Goal: Task Accomplishment & Management: Use online tool/utility

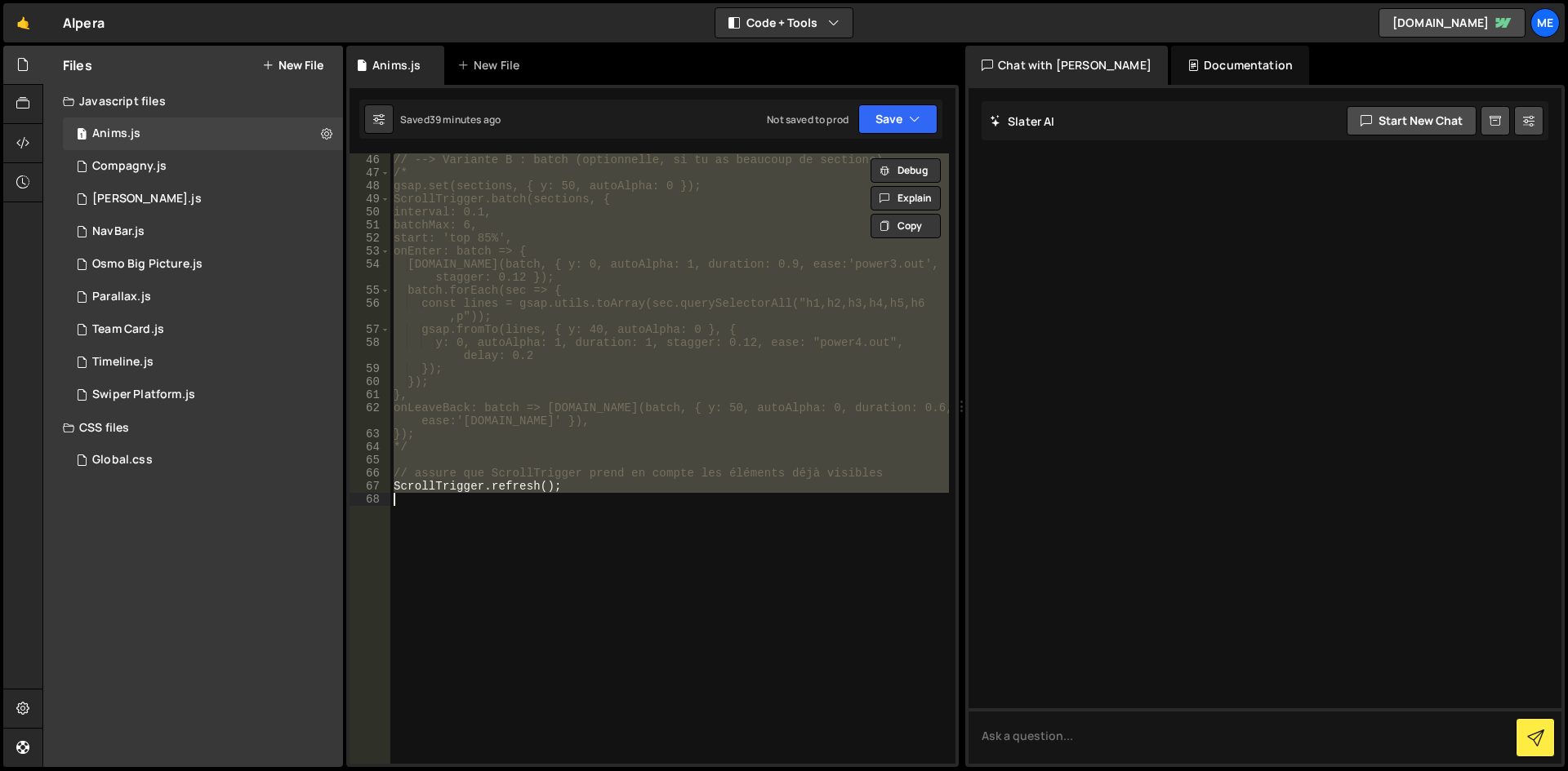
scroll to position [588, 0]
click at [761, 486] on div "// --> Variante B : batch (optionnelle, si tu as beaucoup de sections) /* gsap.…" at bounding box center [669, 459] width 559 height 610
type textarea "ScrollTrigger.refresh();"
paste textarea
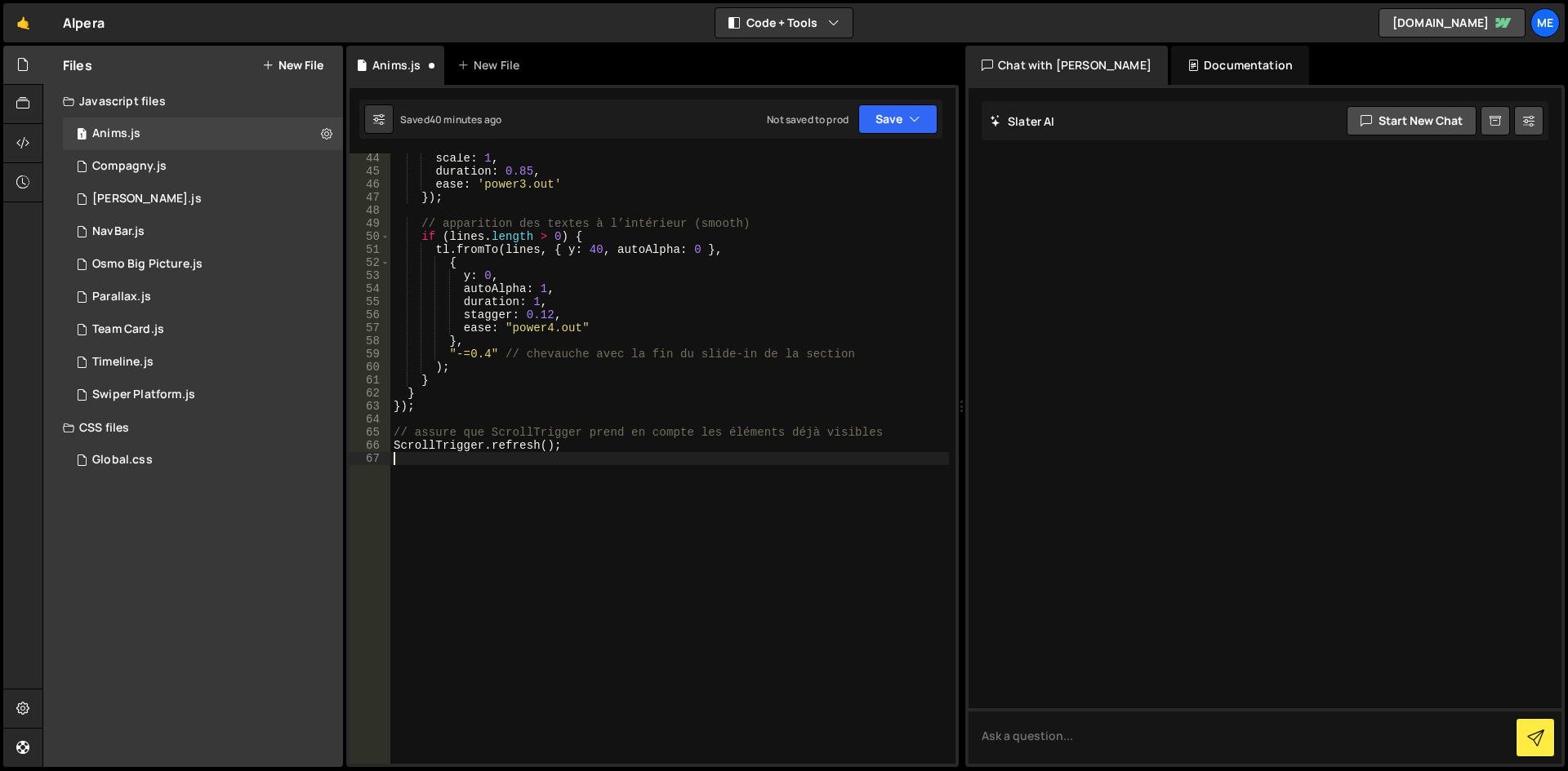
scroll to position [576, 0]
click at [546, 322] on div "scale : 1 , duration : 0.85 , ease : 'power3.out' }) ; // apparition des textes…" at bounding box center [669, 470] width 559 height 637
type textarea "ScrollTrigger.refresh();"
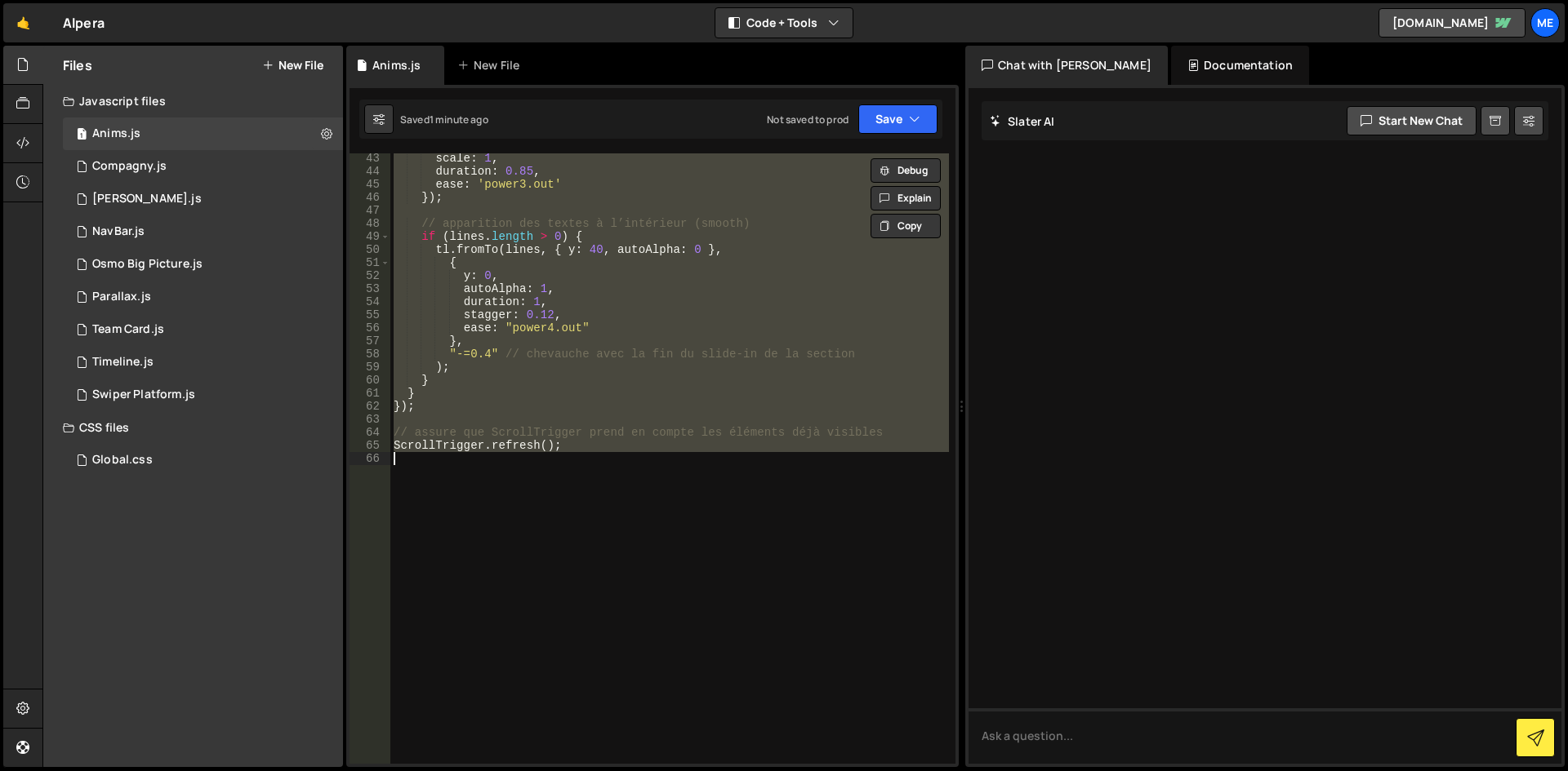
paste textarea
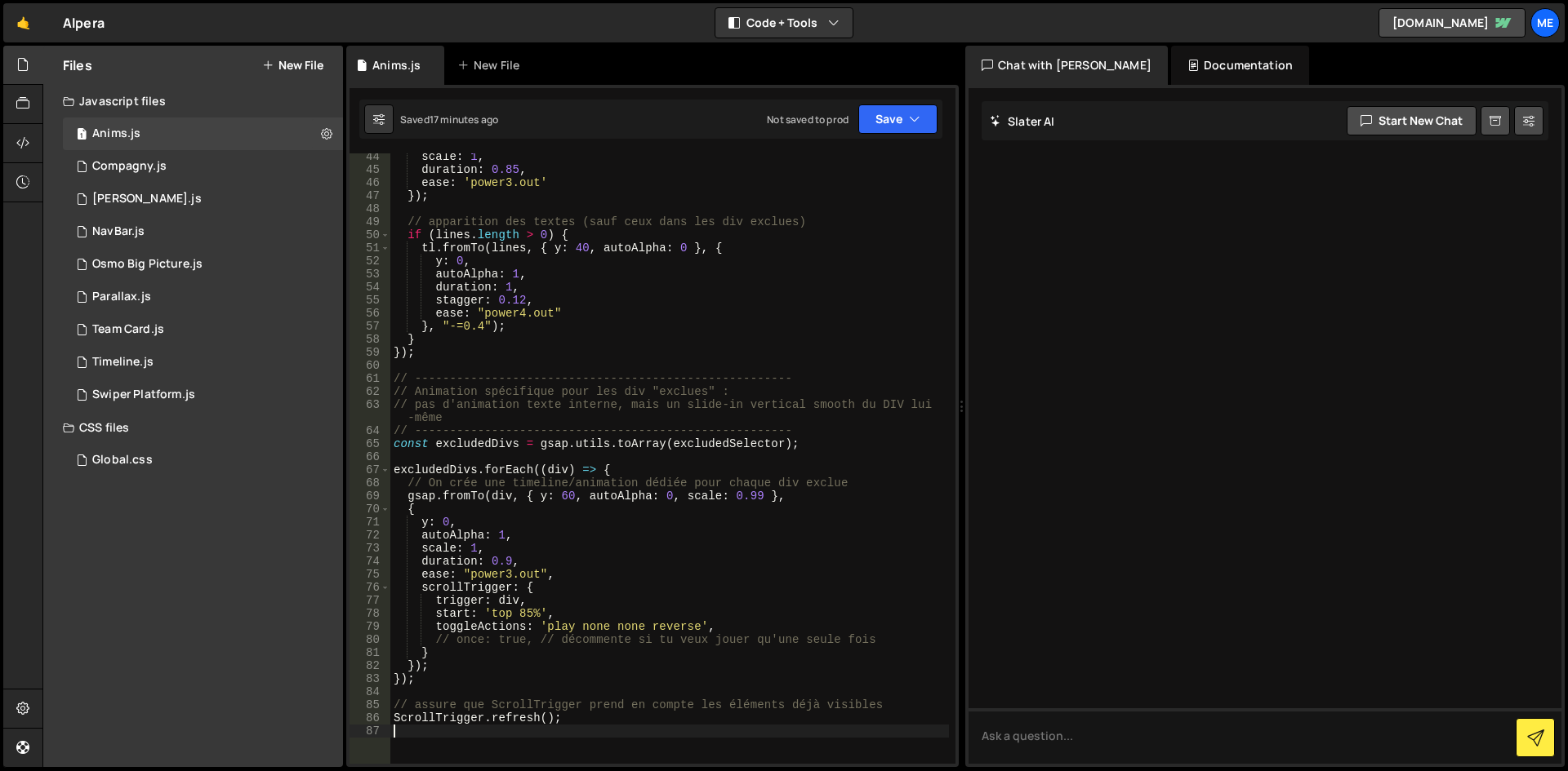
click at [707, 493] on div "scale : 1 , duration : 0.85 , ease : 'power3.out' }) ; // apparition des textes…" at bounding box center [669, 468] width 559 height 637
type textarea "ScrollTrigger.refresh();"
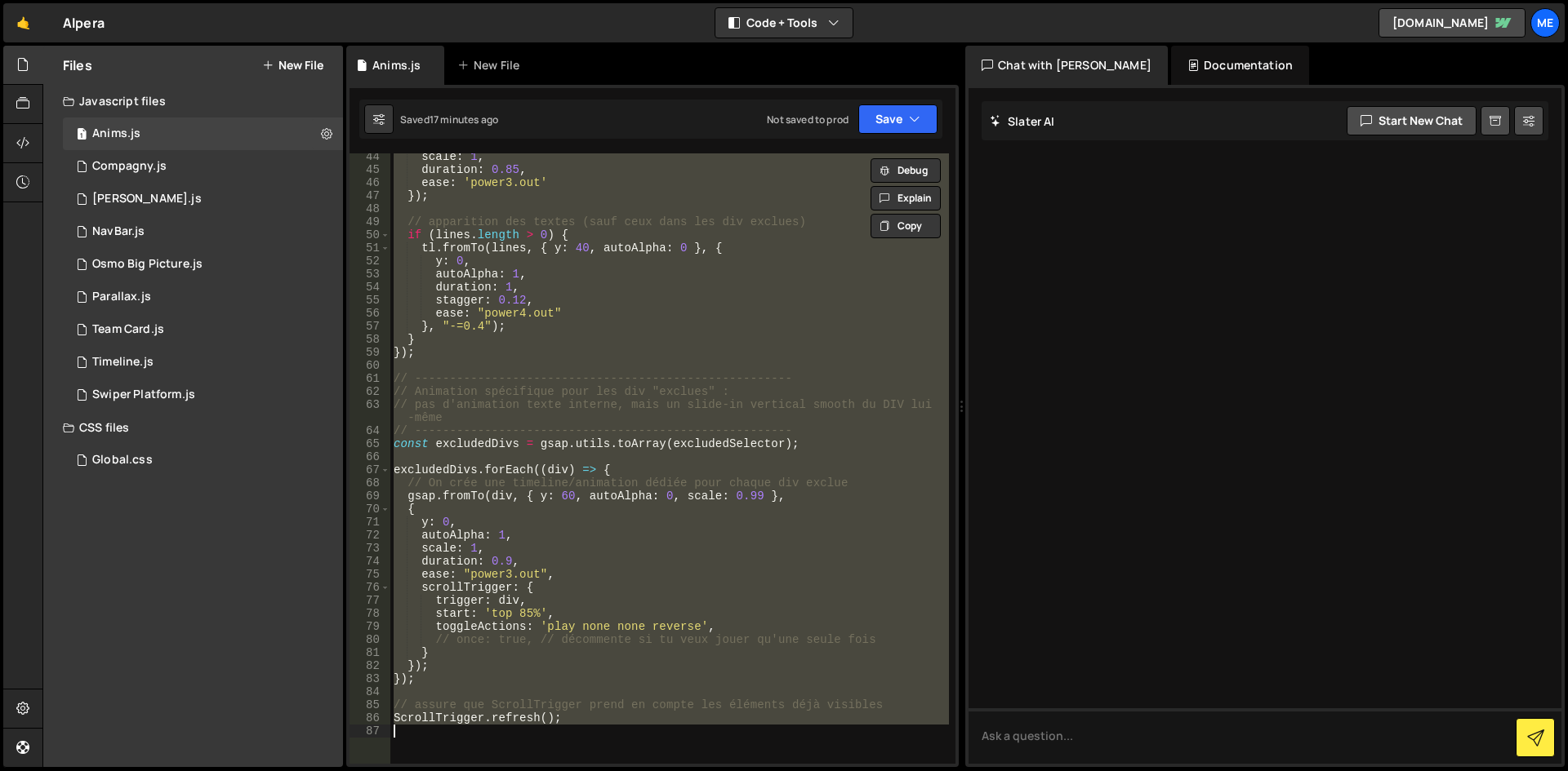
paste textarea
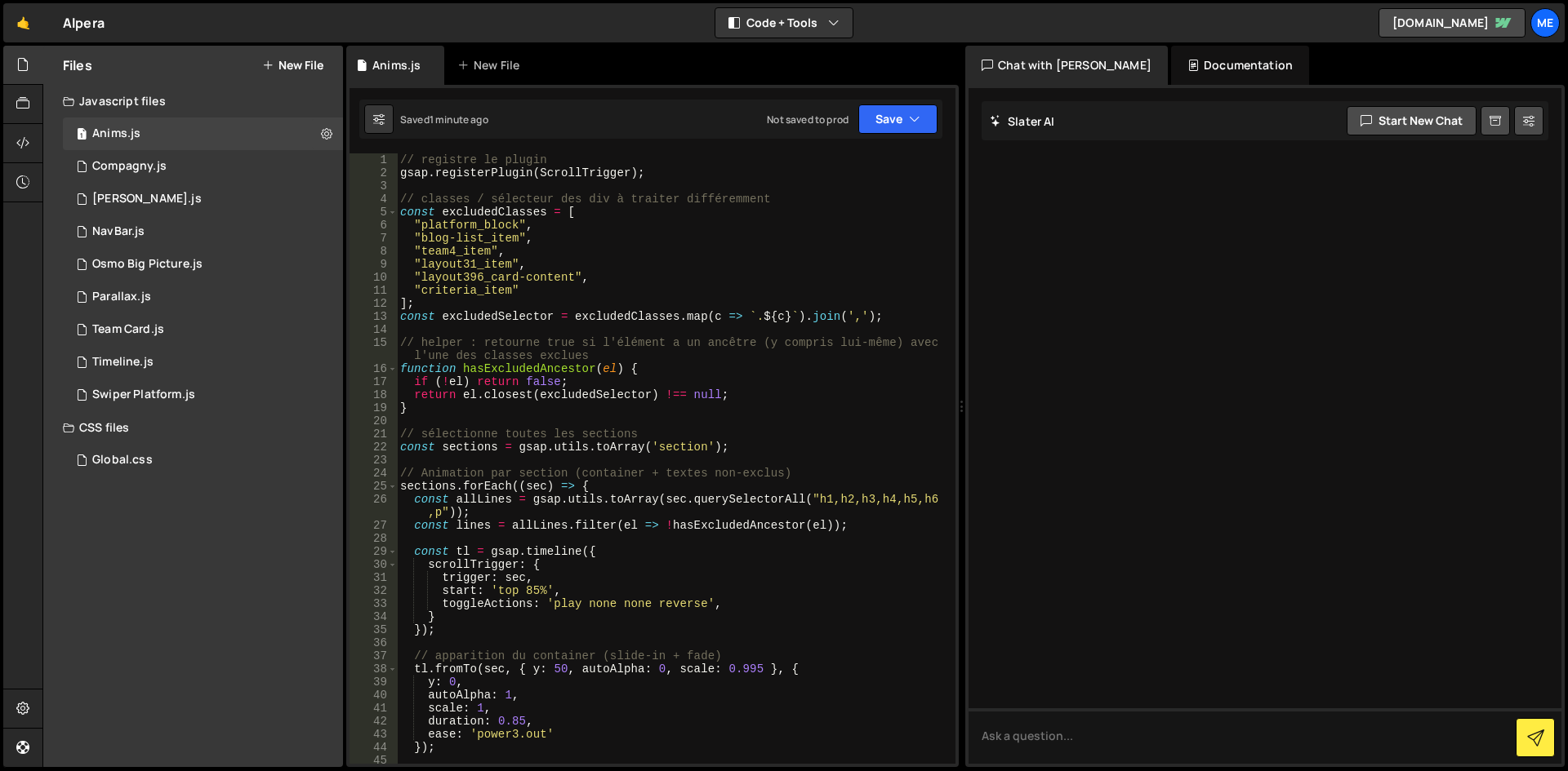
scroll to position [0, 0]
click at [650, 290] on div "// registre le plugin gsap . registerPlugin ( ScrollTrigger ) ; // classes / sé…" at bounding box center [673, 472] width 552 height 637
click at [916, 311] on div "// registre le plugin gsap . registerPlugin ( ScrollTrigger ) ; // classes / sé…" at bounding box center [673, 472] width 552 height 637
type textarea "const excludedSelector = [DOMAIN_NAME](c => `.${c}`).join(',');"
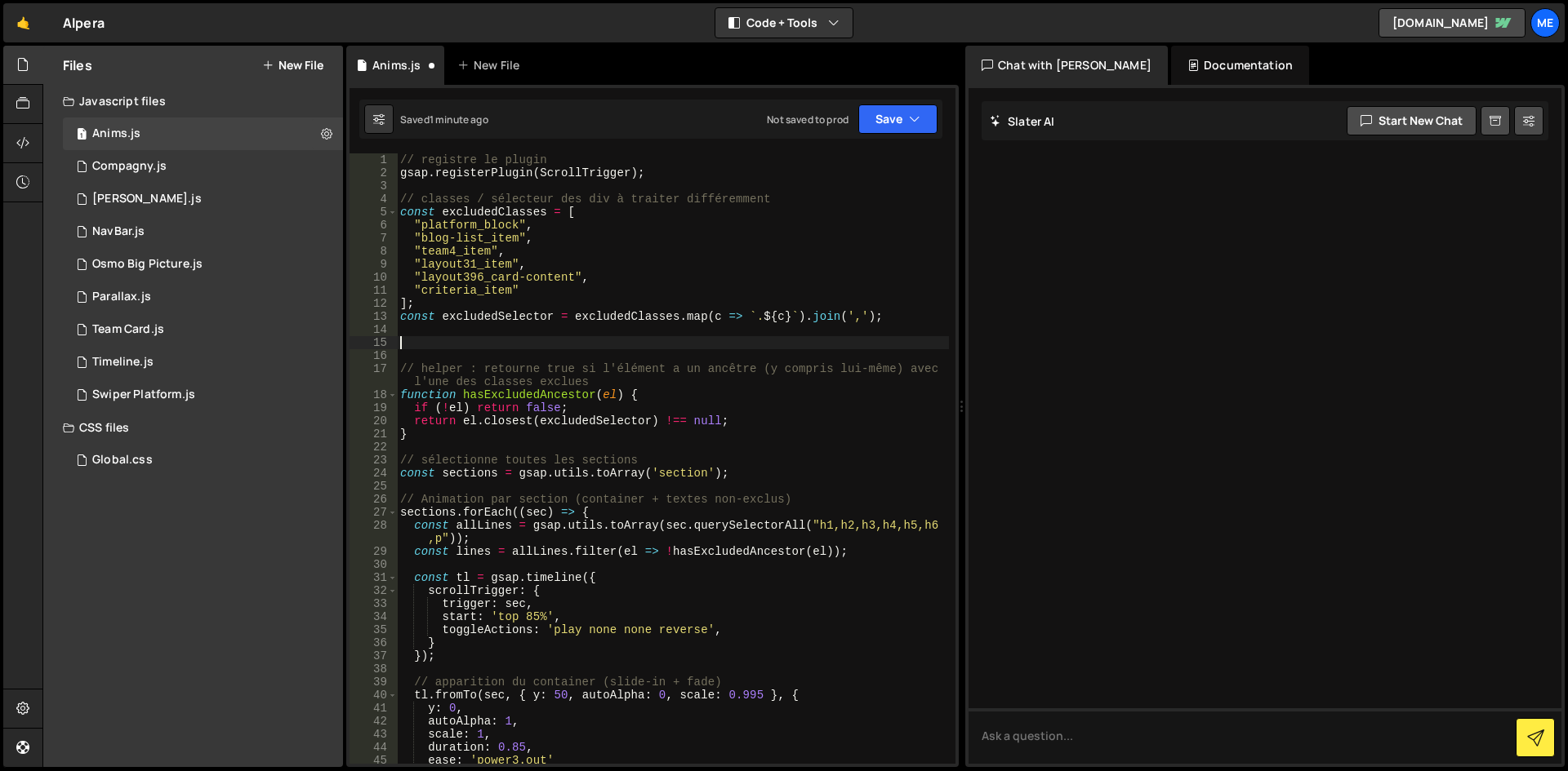
paste textarea "const lines = allLines.filter(el => !hasExcludedAncestor(el) && !el.hasAttribut…"
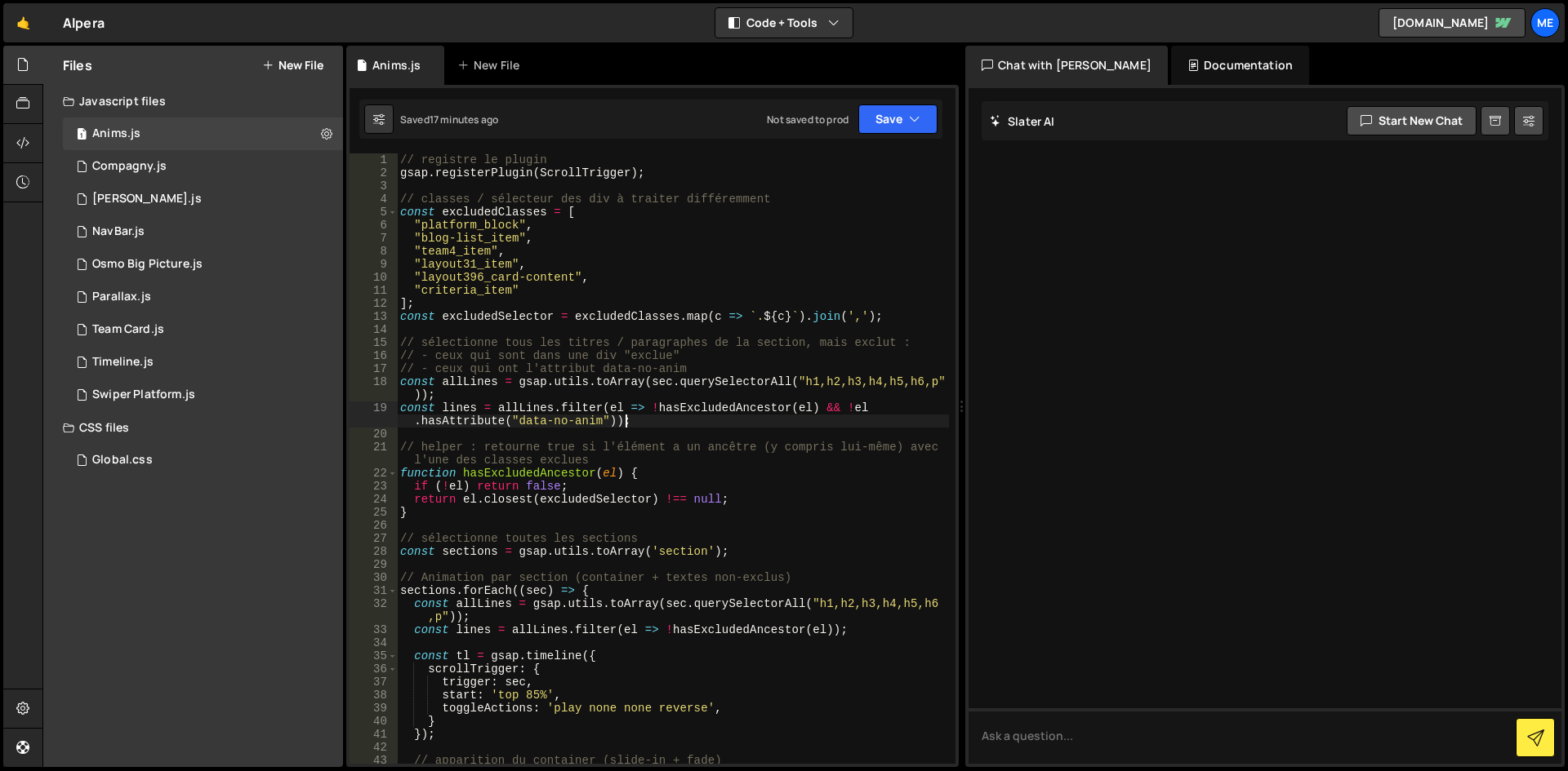
click at [672, 397] on div "// registre le plugin gsap . registerPlugin ( ScrollTrigger ) ; // classes / sé…" at bounding box center [673, 472] width 552 height 637
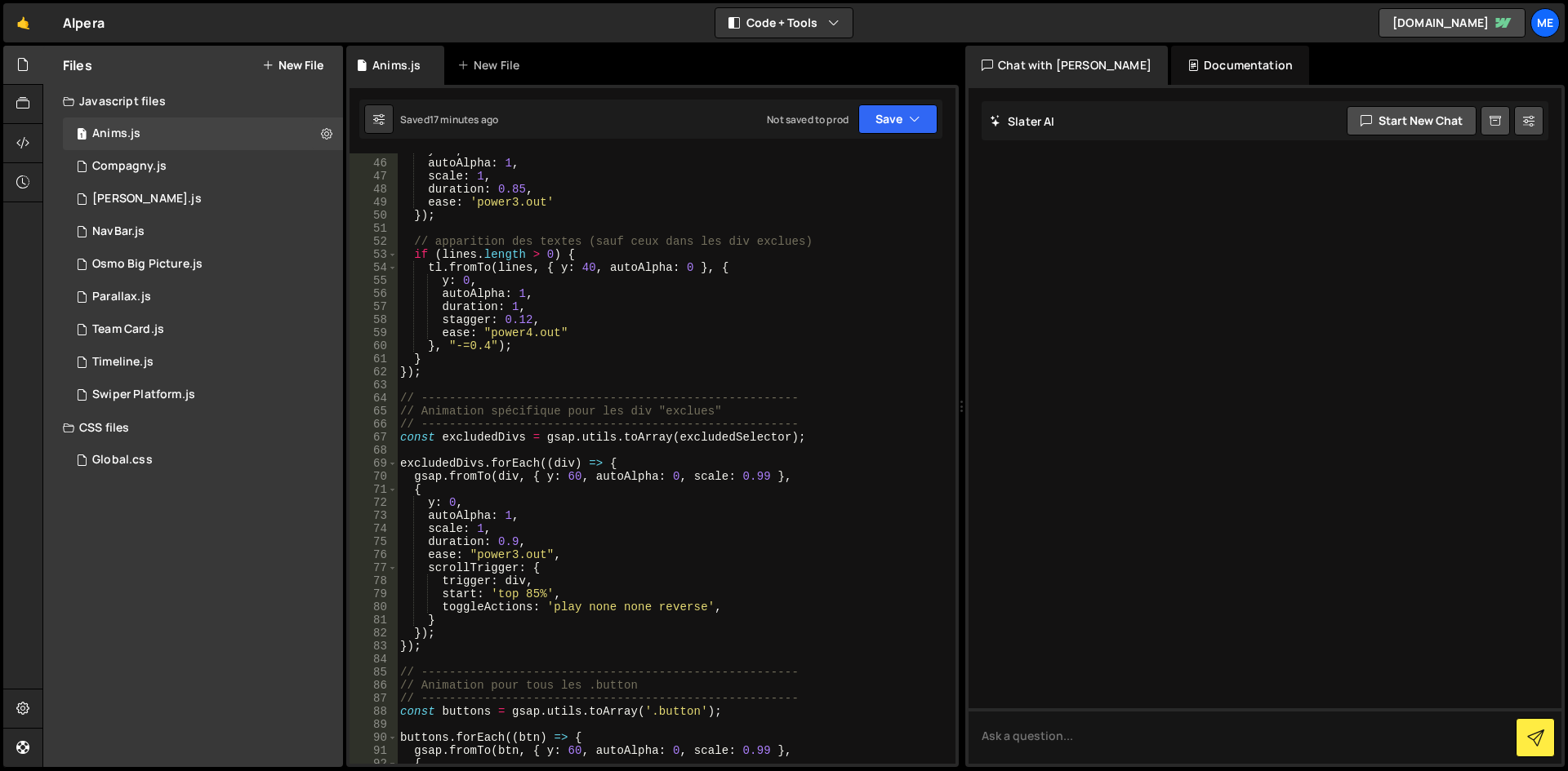
scroll to position [1029, 0]
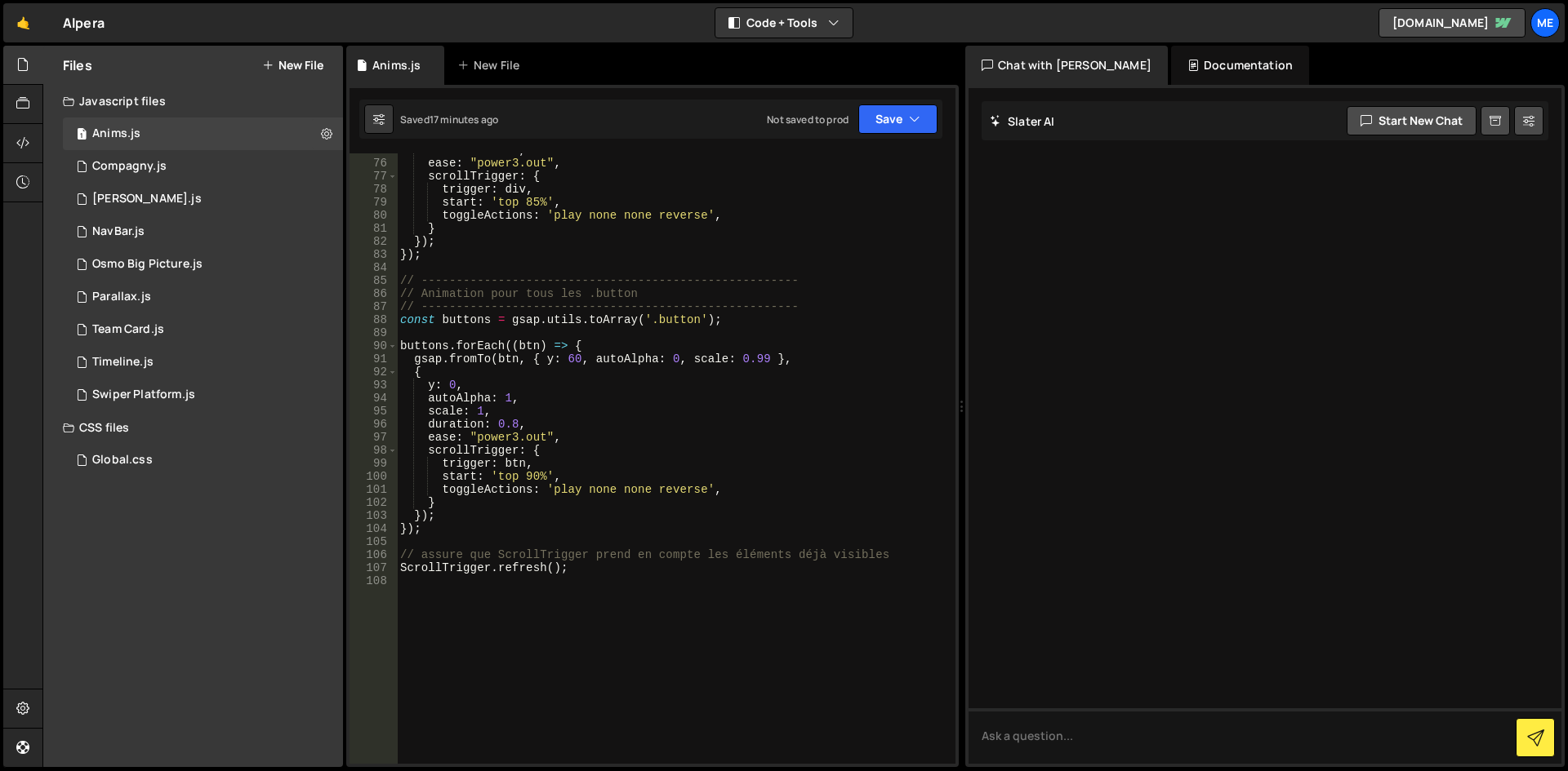
type textarea "ScrollTrigger.refresh();"
click at [521, 481] on div "duration : 0.9 , ease : "power3.out" , scrollTrigger : { trigger : div , start …" at bounding box center [673, 462] width 552 height 637
click at [574, 454] on div "duration : 0.9 , ease : "power3.out" , scrollTrigger : { trigger : div , start …" at bounding box center [673, 462] width 552 height 637
type textarea "ScrollTrigger.refresh();"
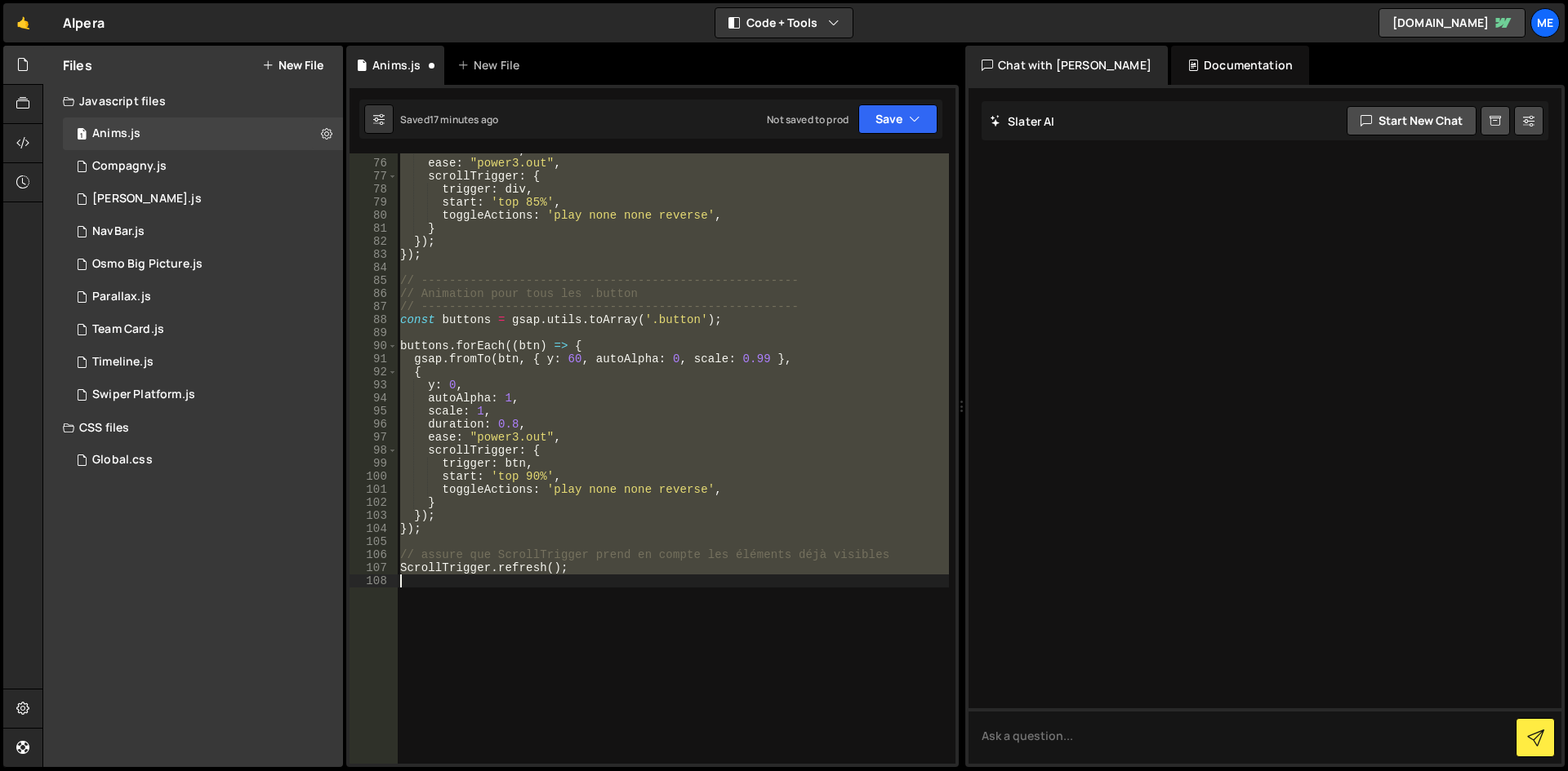
scroll to position [0, 0]
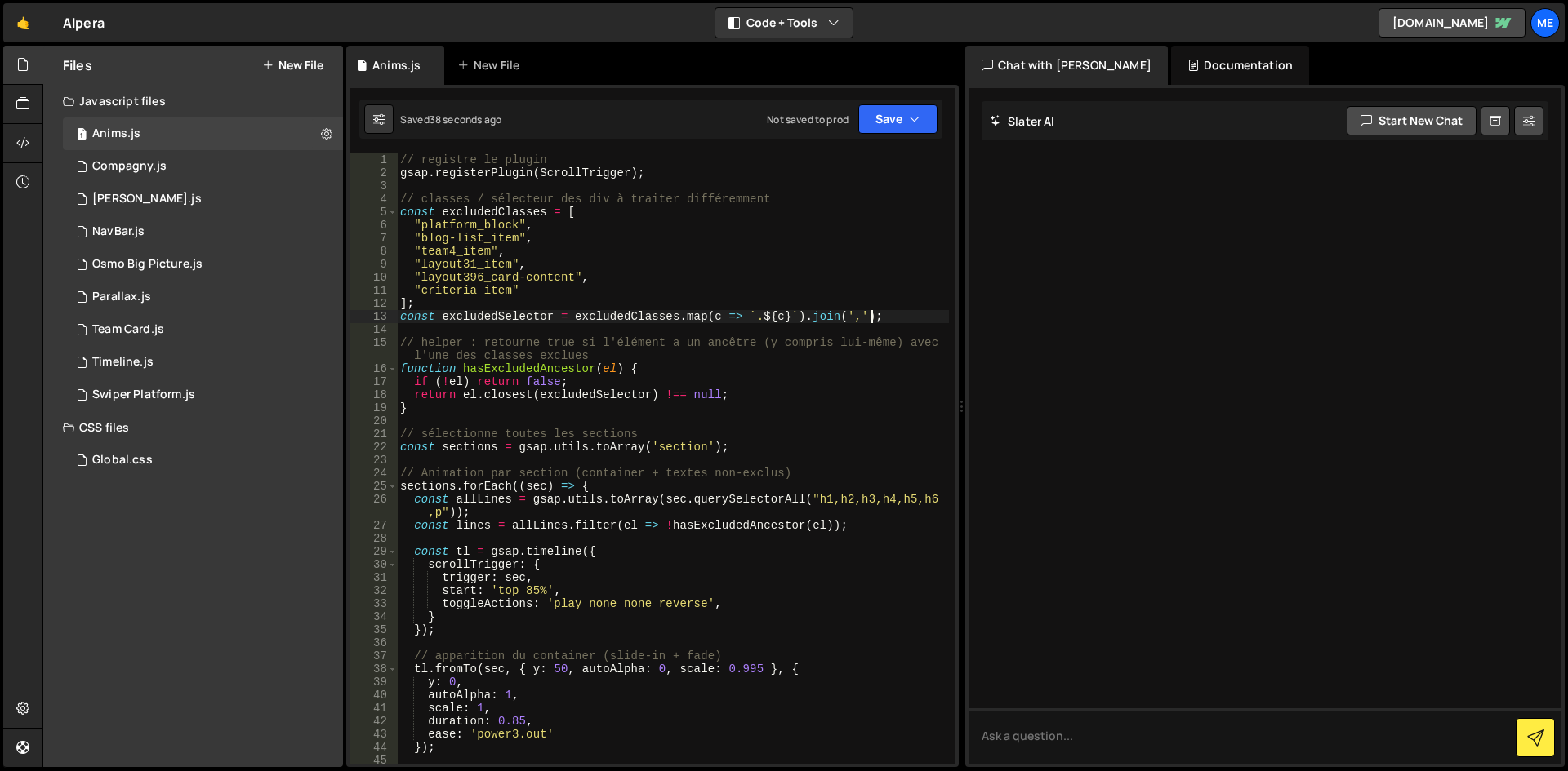
click at [709, 307] on div "// registre le plugin gsap . registerPlugin ( ScrollTrigger ) ; // classes / sé…" at bounding box center [673, 472] width 552 height 637
type textarea "ScrollTrigger.refresh();"
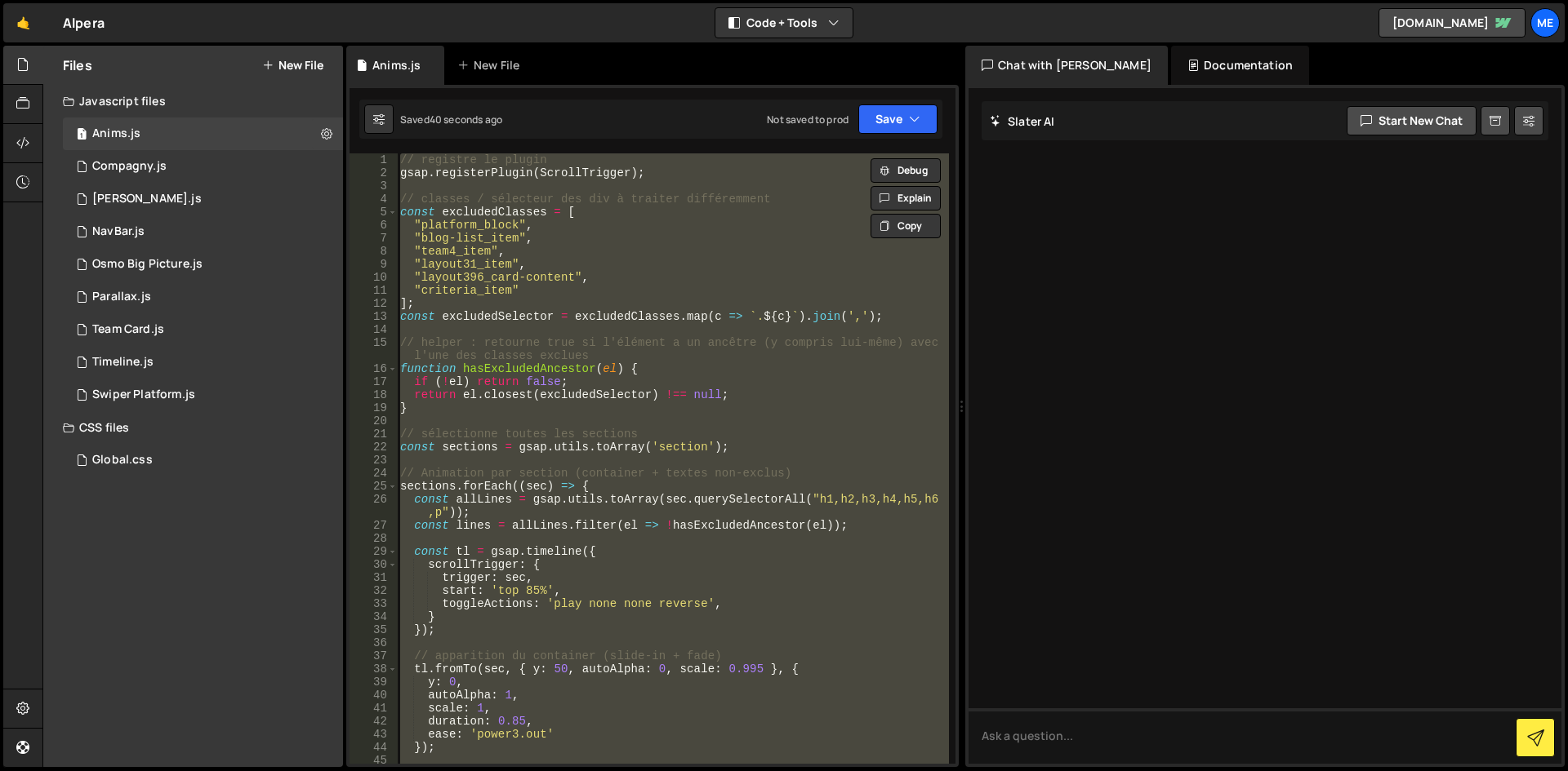
paste textarea
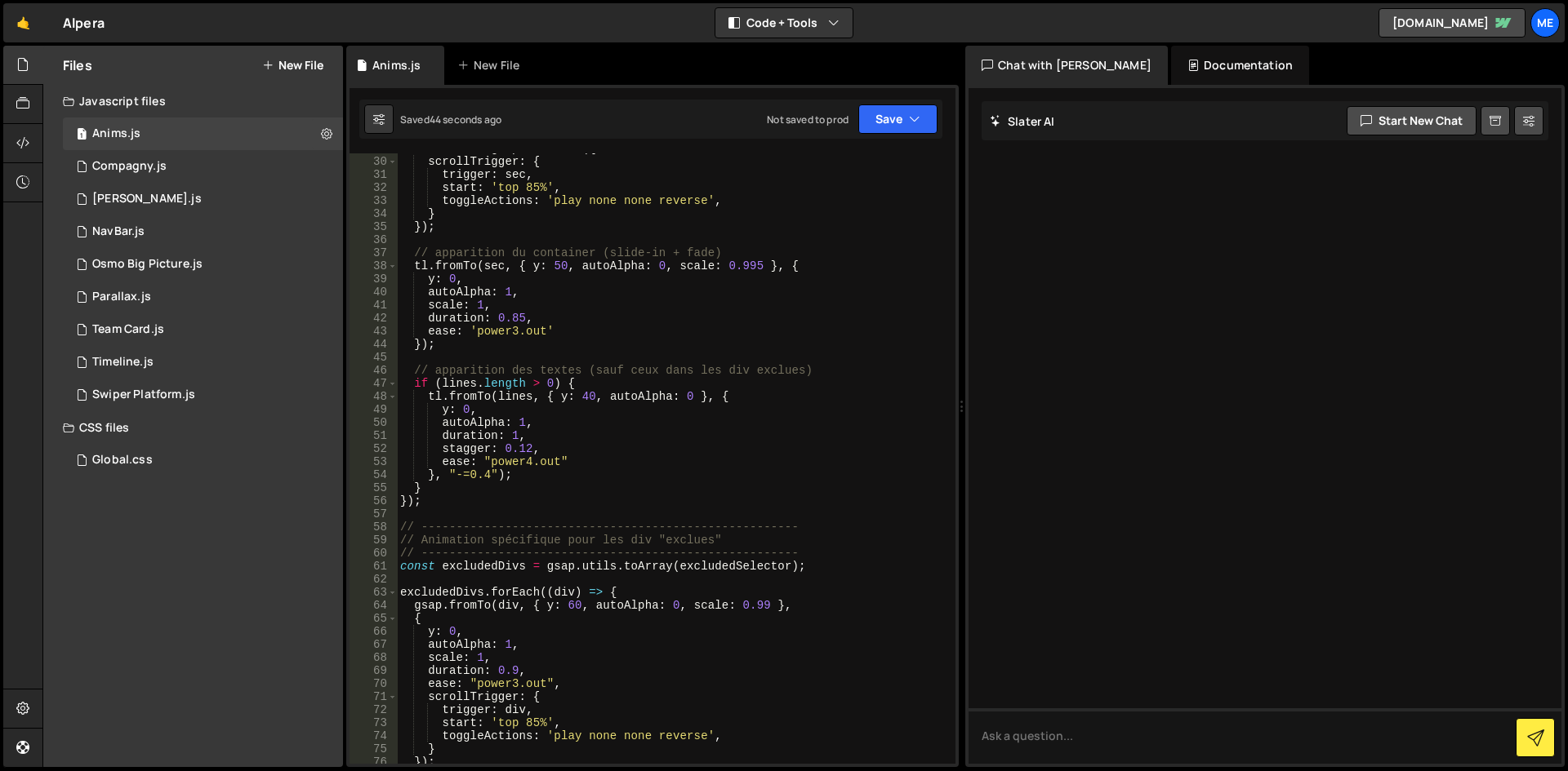
scroll to position [355, 0]
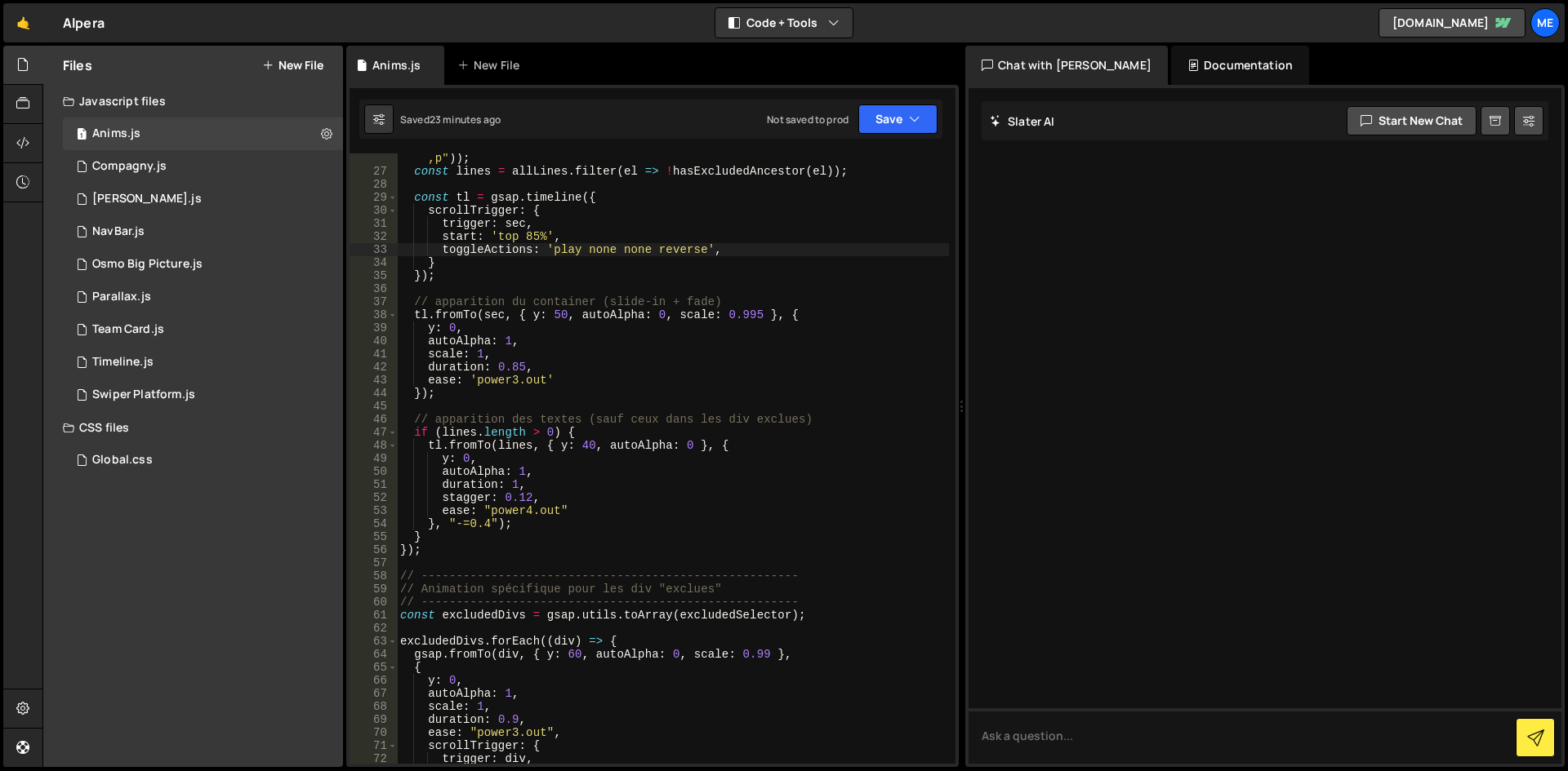
click at [903, 255] on div "const allLines = gsap . utils . toArray ( sec . querySelectorAll ( "h1,h2,h3,h4…" at bounding box center [673, 463] width 552 height 650
type textarea "ScrollTrigger.refresh();"
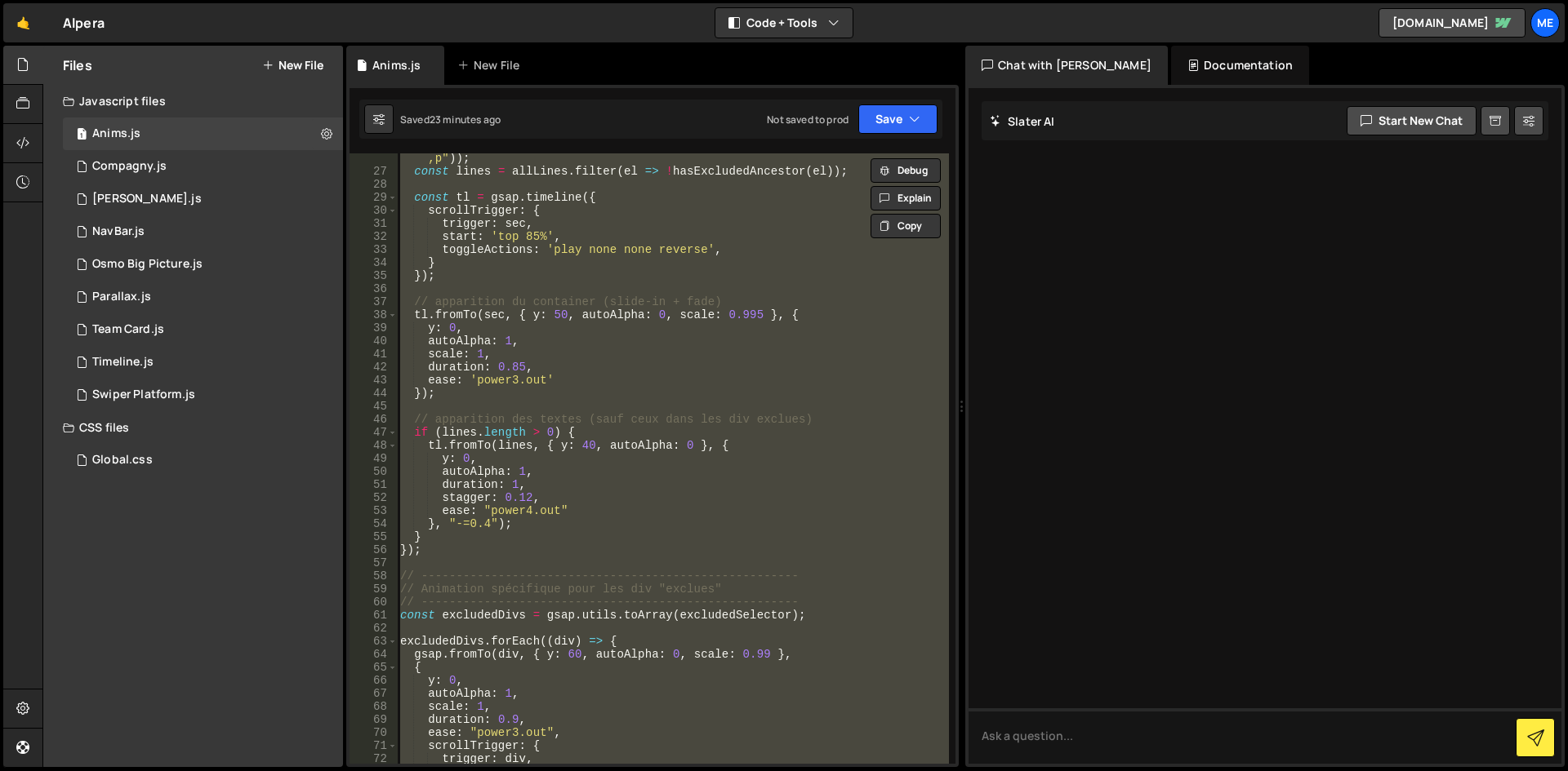
paste textarea
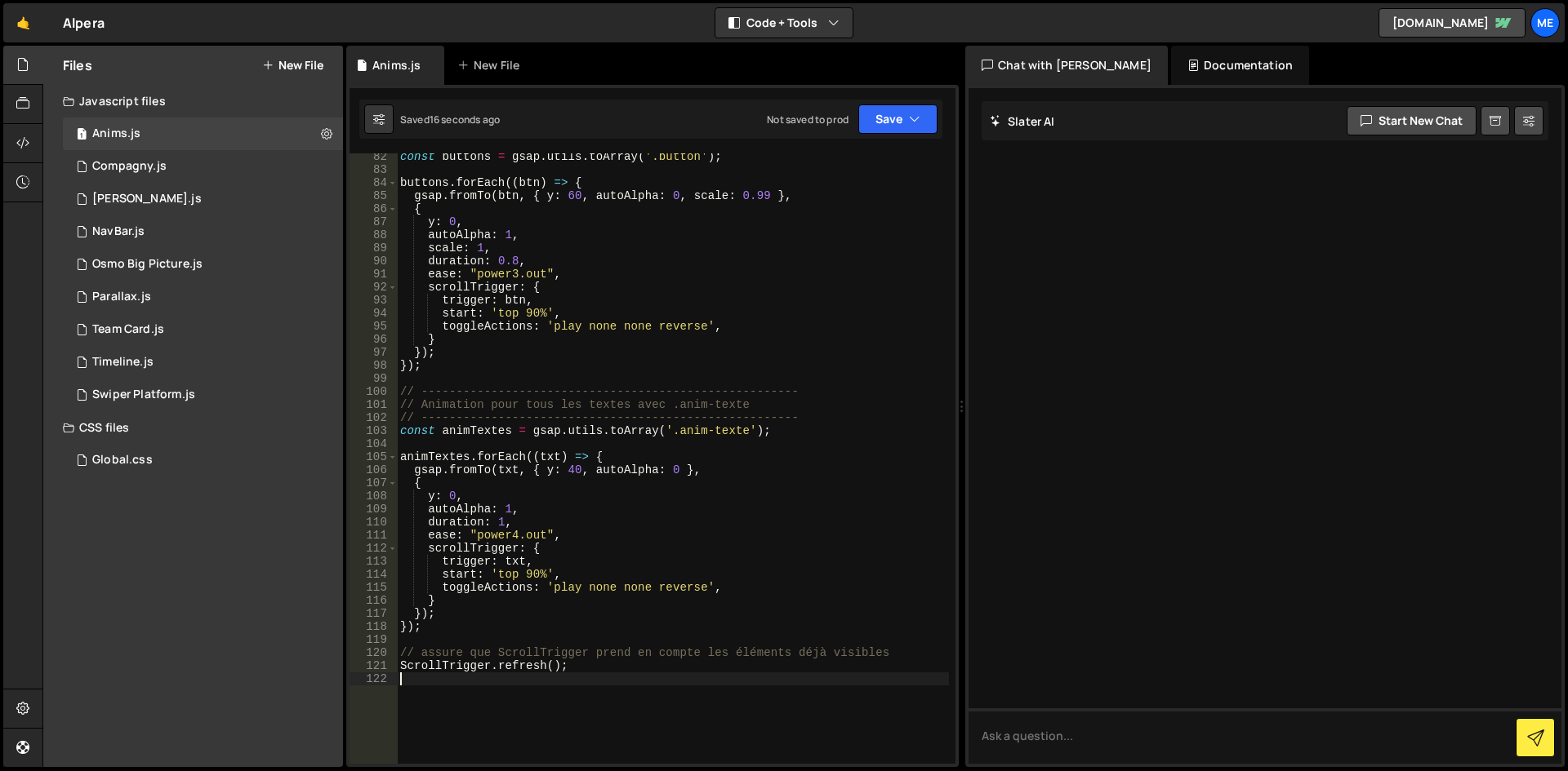
click at [100, 1] on div "Hold on a sec... Are you certain you wish to leave this page? Any changes you'v…" at bounding box center [784, 386] width 1568 height 771
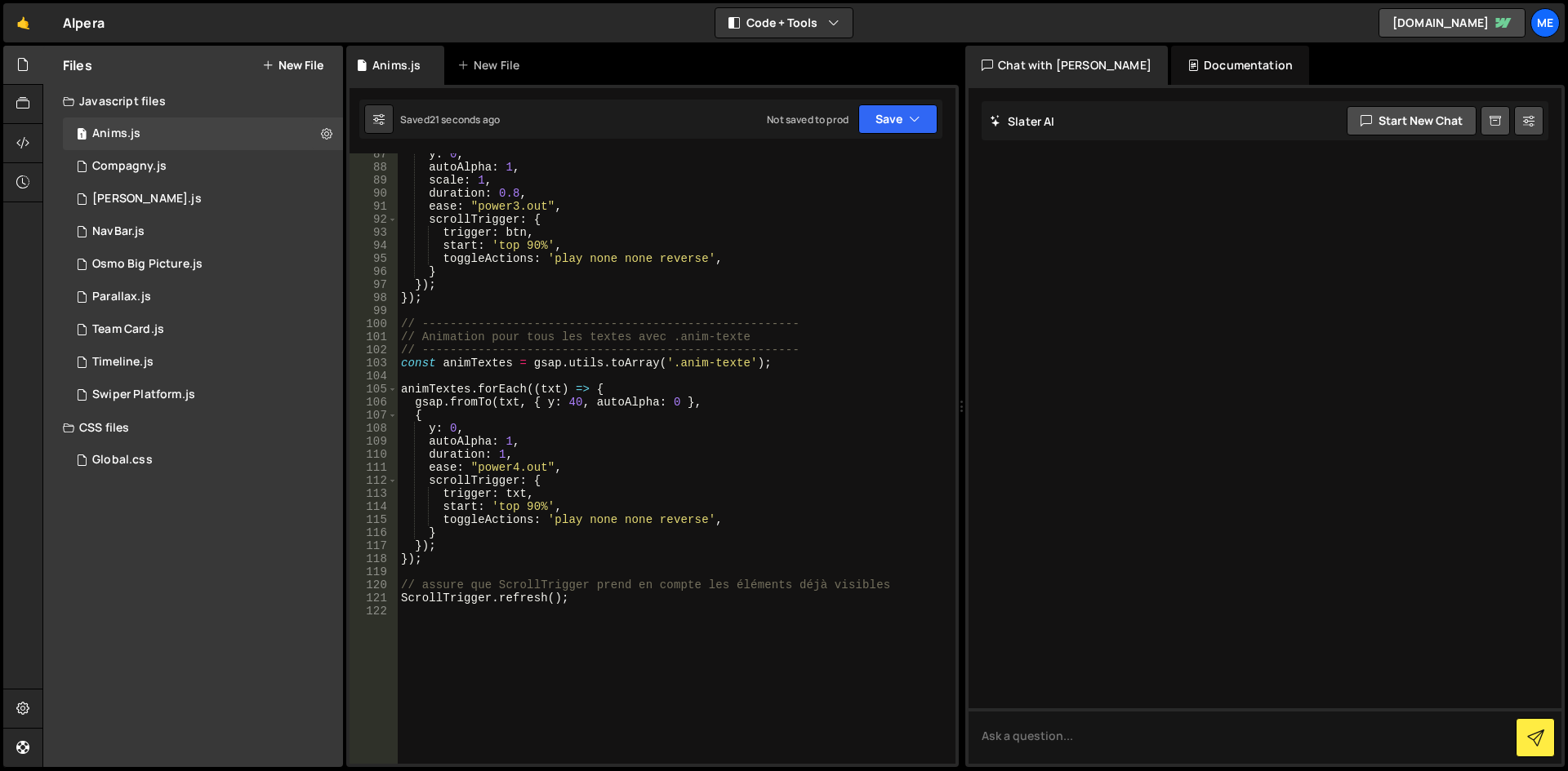
scroll to position [1159, 0]
click at [704, 353] on div "y : 0 , autoAlpha : 1 , scale : 1 , duration : 0.8 , ease : "power3.out" , scro…" at bounding box center [673, 462] width 551 height 637
click at [879, 125] on button "Save" at bounding box center [898, 118] width 79 height 29
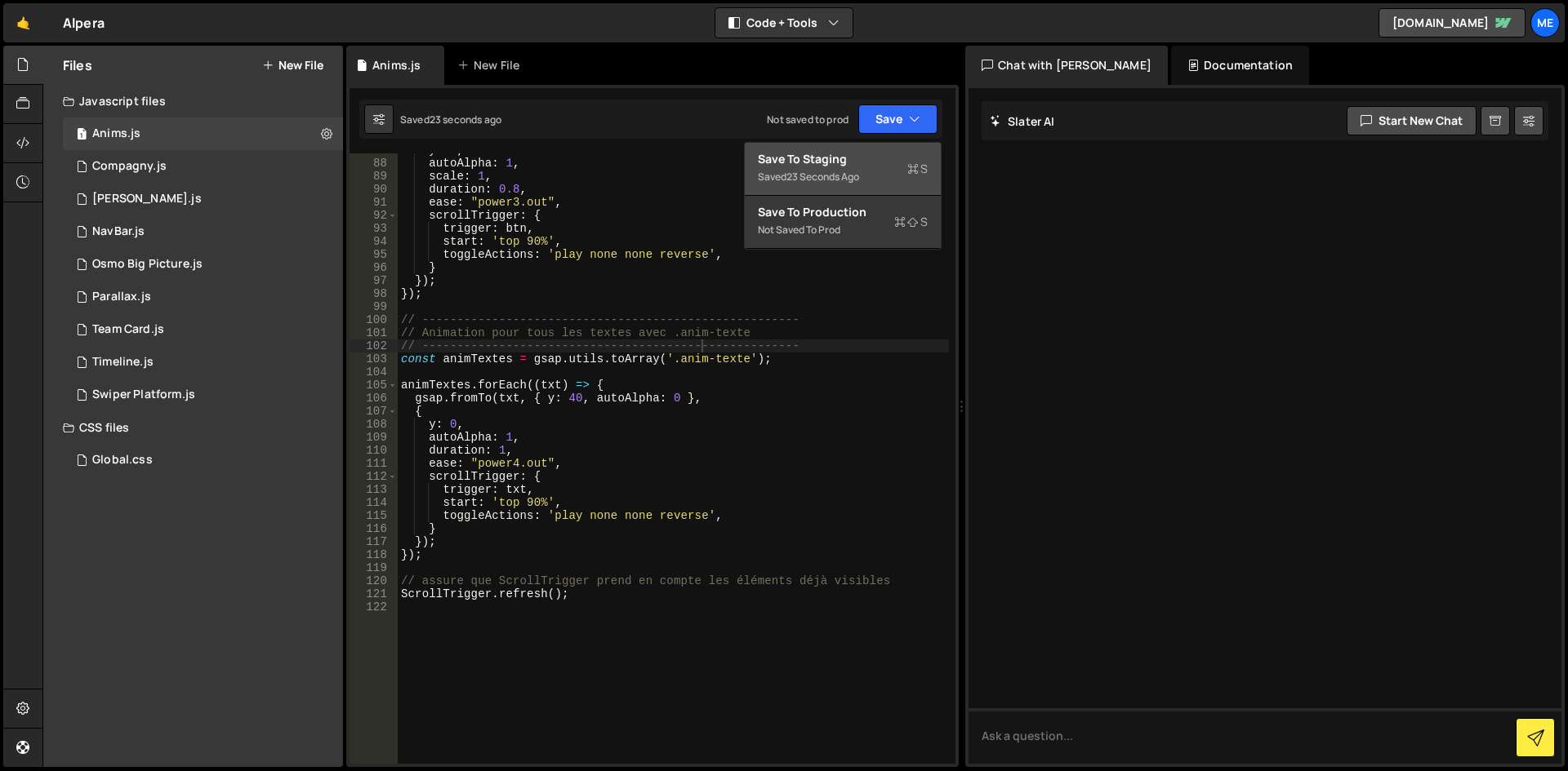
click at [842, 151] on div "Save to Staging S" at bounding box center [843, 159] width 169 height 17
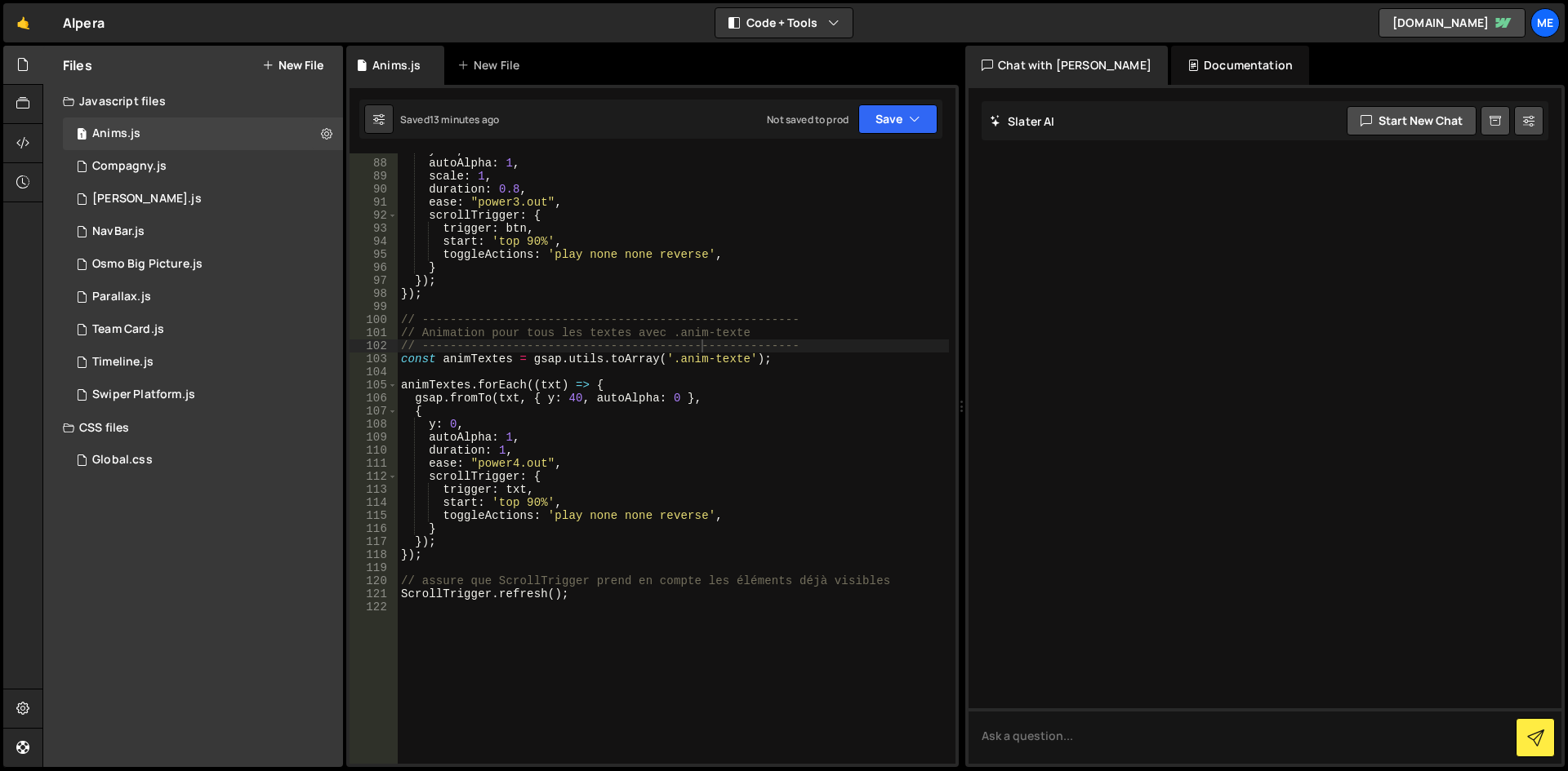
click at [640, 395] on div "y : 0 , autoAlpha : 1 , scale : 1 , duration : 0.8 , ease : "power3.out" , scro…" at bounding box center [673, 462] width 551 height 637
type textarea "ScrollTrigger.refresh();"
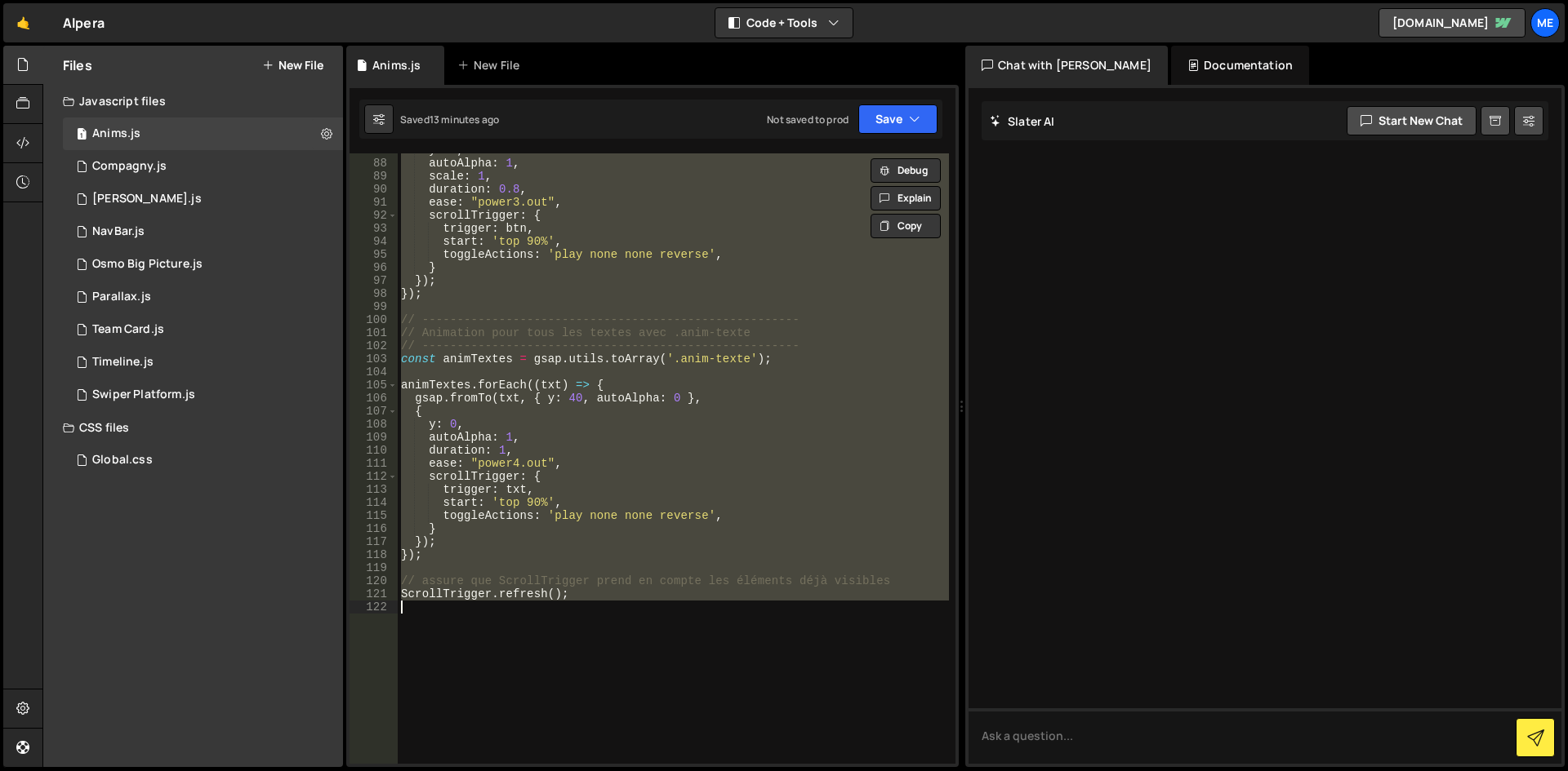
paste textarea
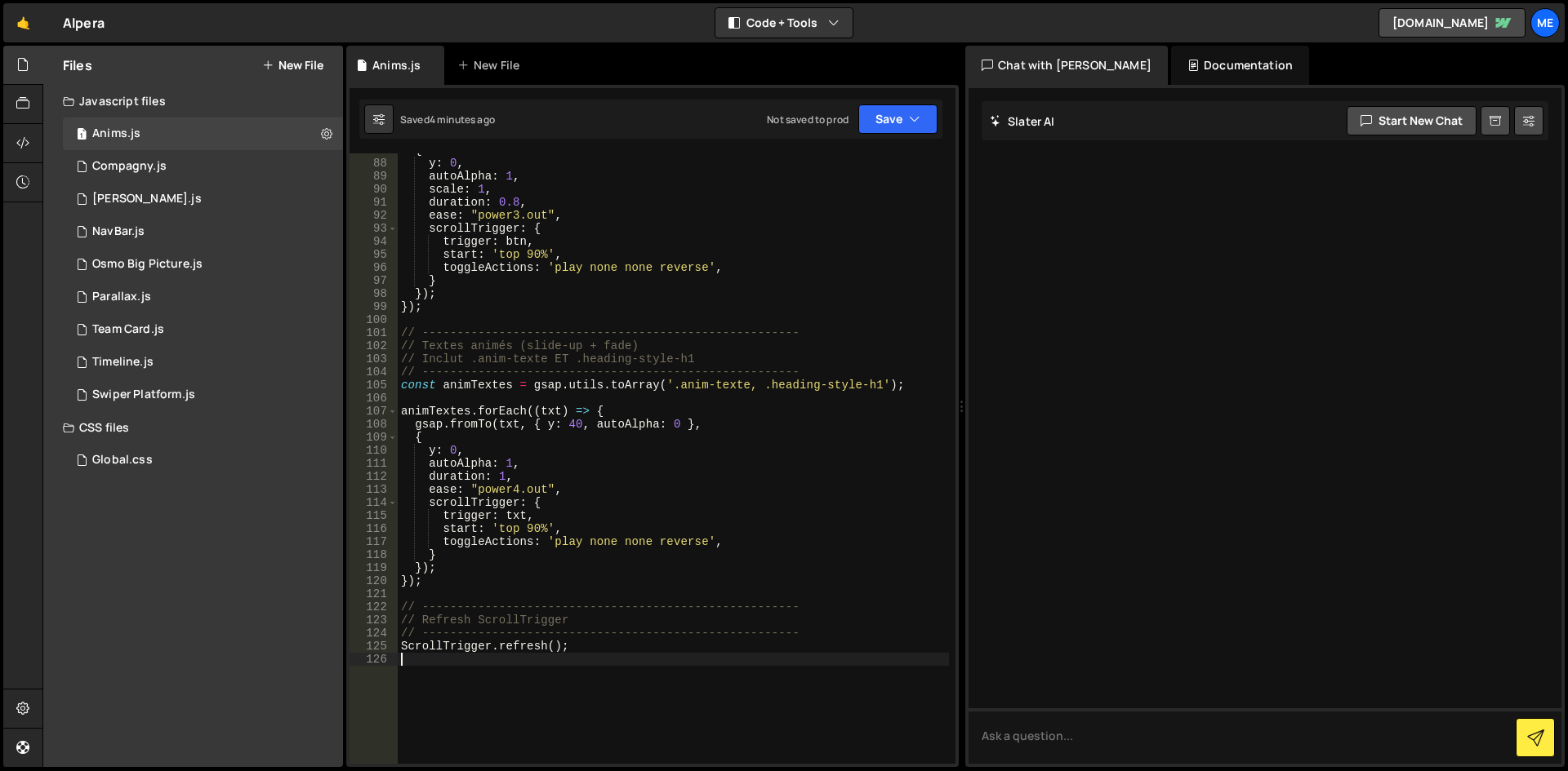
click at [705, 277] on div "{ y : 0 , autoAlpha : 1 , scale : 1 , duration : 0.8 , ease : "power3.out" , sc…" at bounding box center [673, 462] width 551 height 637
type textarea "ScrollTrigger.refresh();"
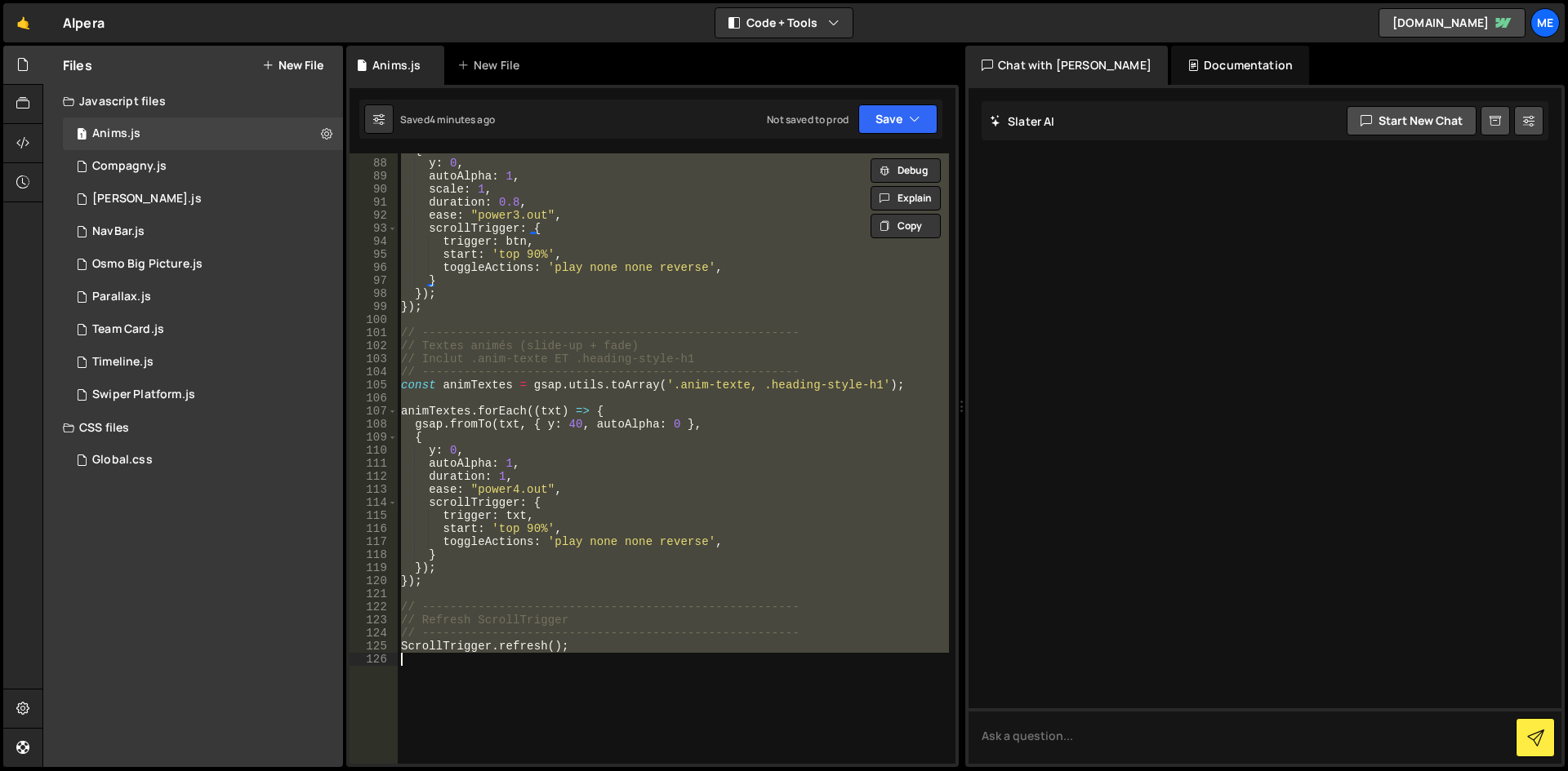
paste textarea
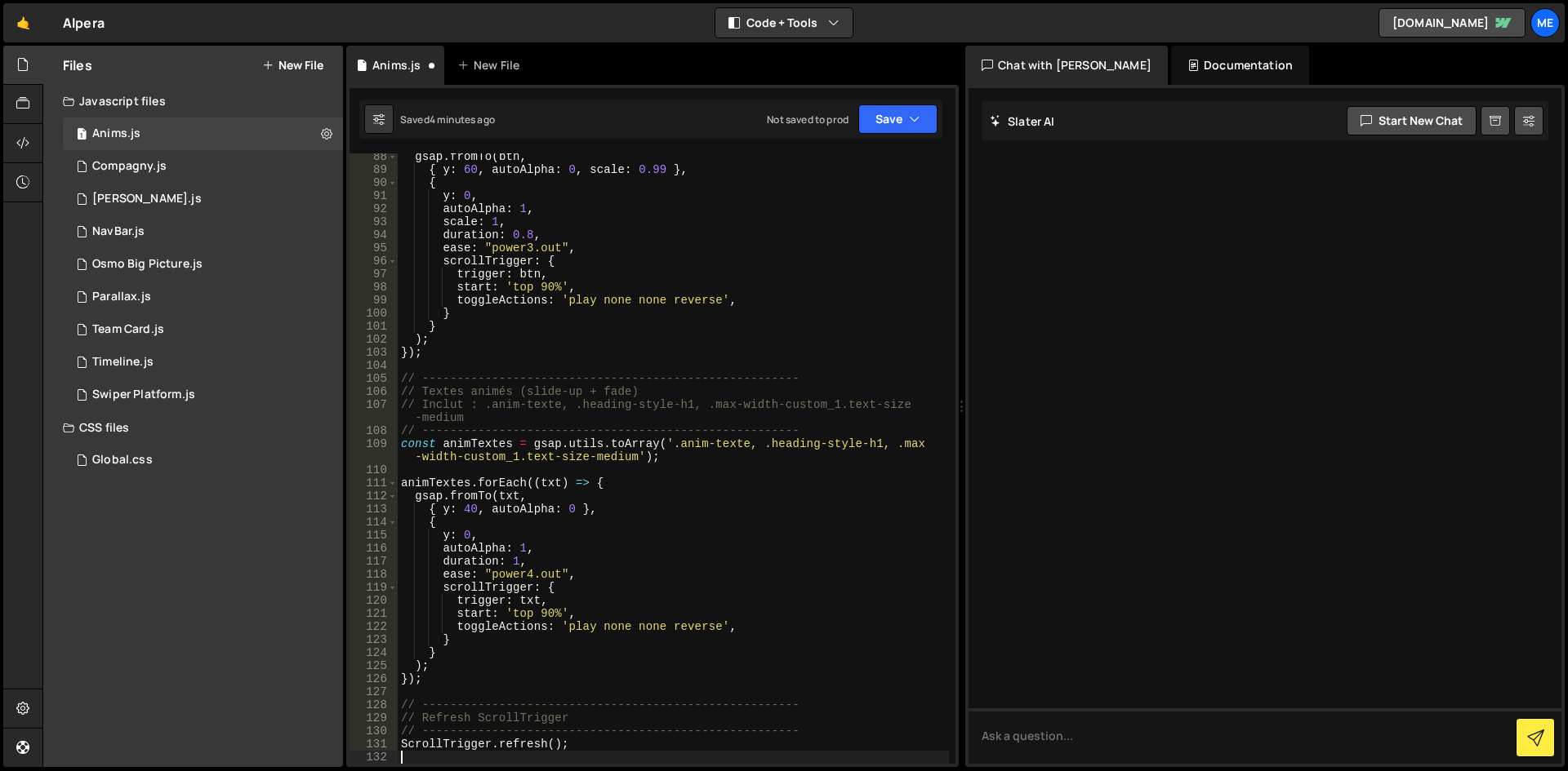
scroll to position [1165, 0]
